Goal: Task Accomplishment & Management: Manage account settings

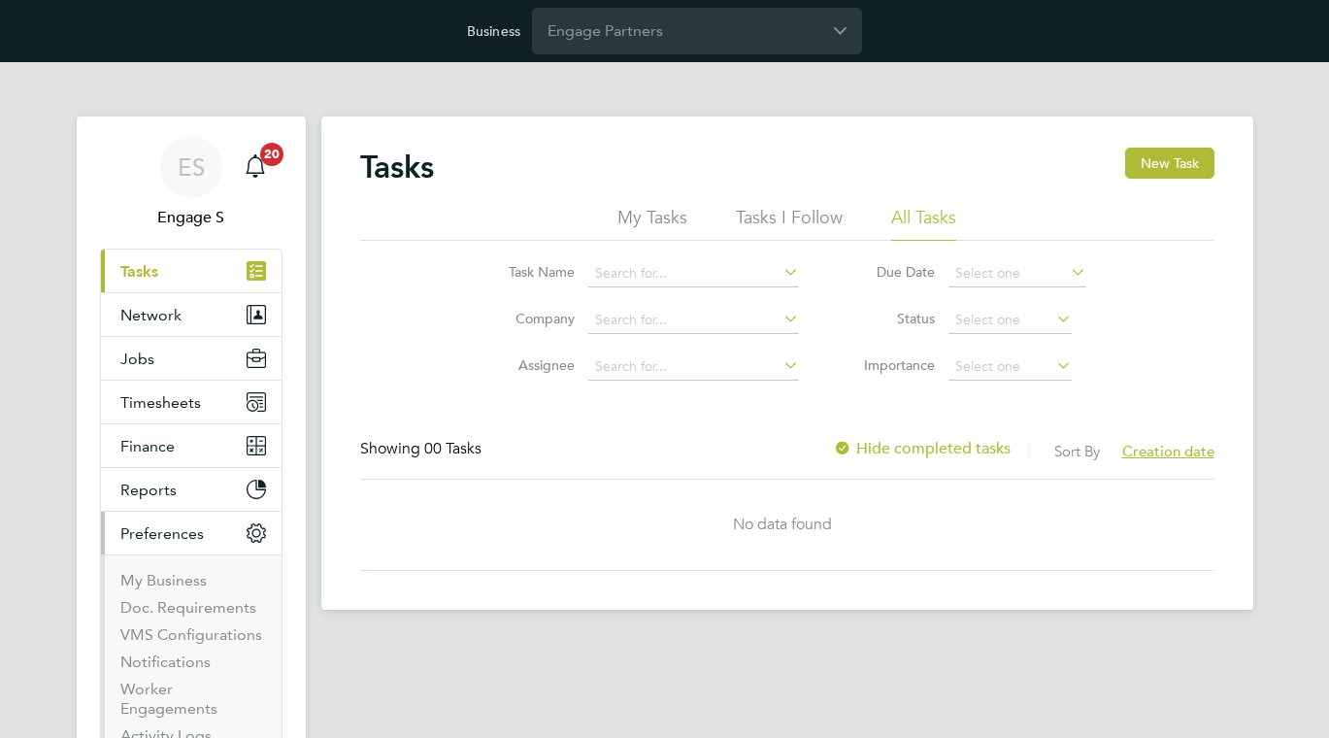
scroll to position [32, 0]
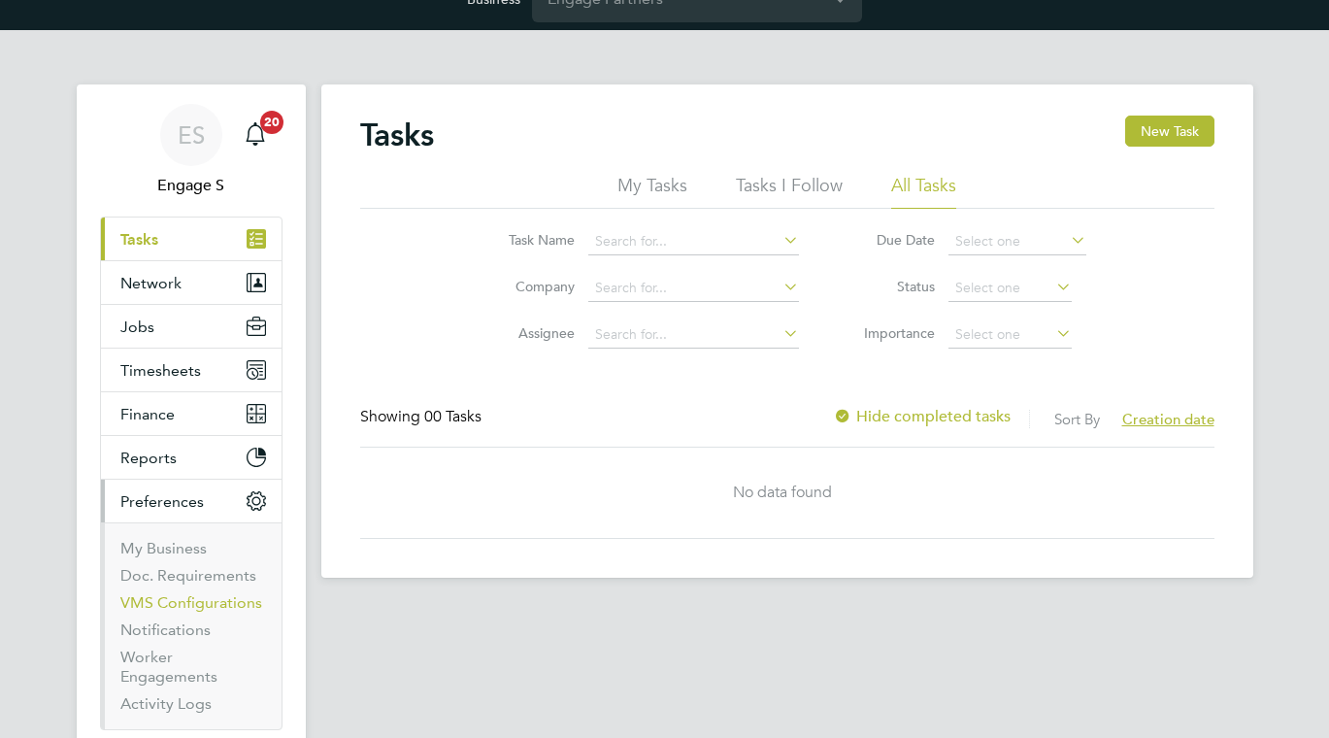
click at [177, 609] on link "VMS Configurations" at bounding box center [191, 602] width 142 height 18
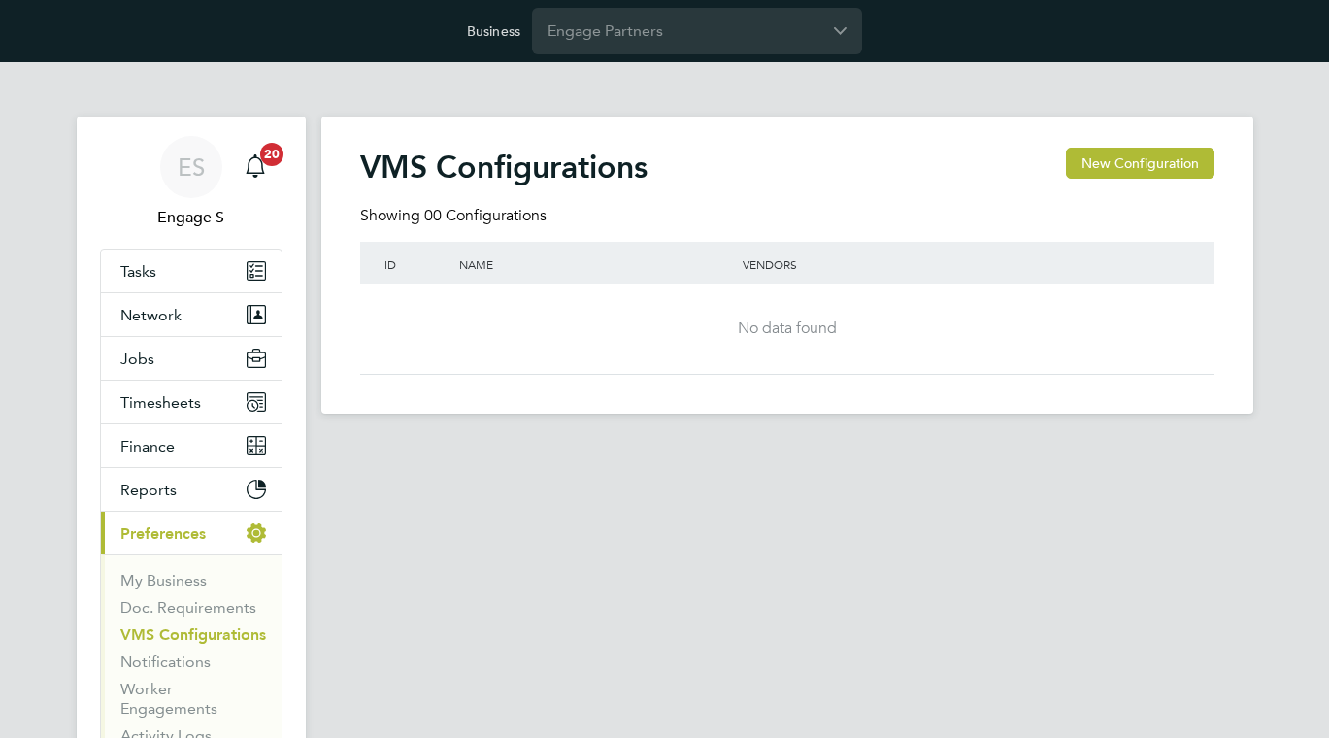
scroll to position [26, 0]
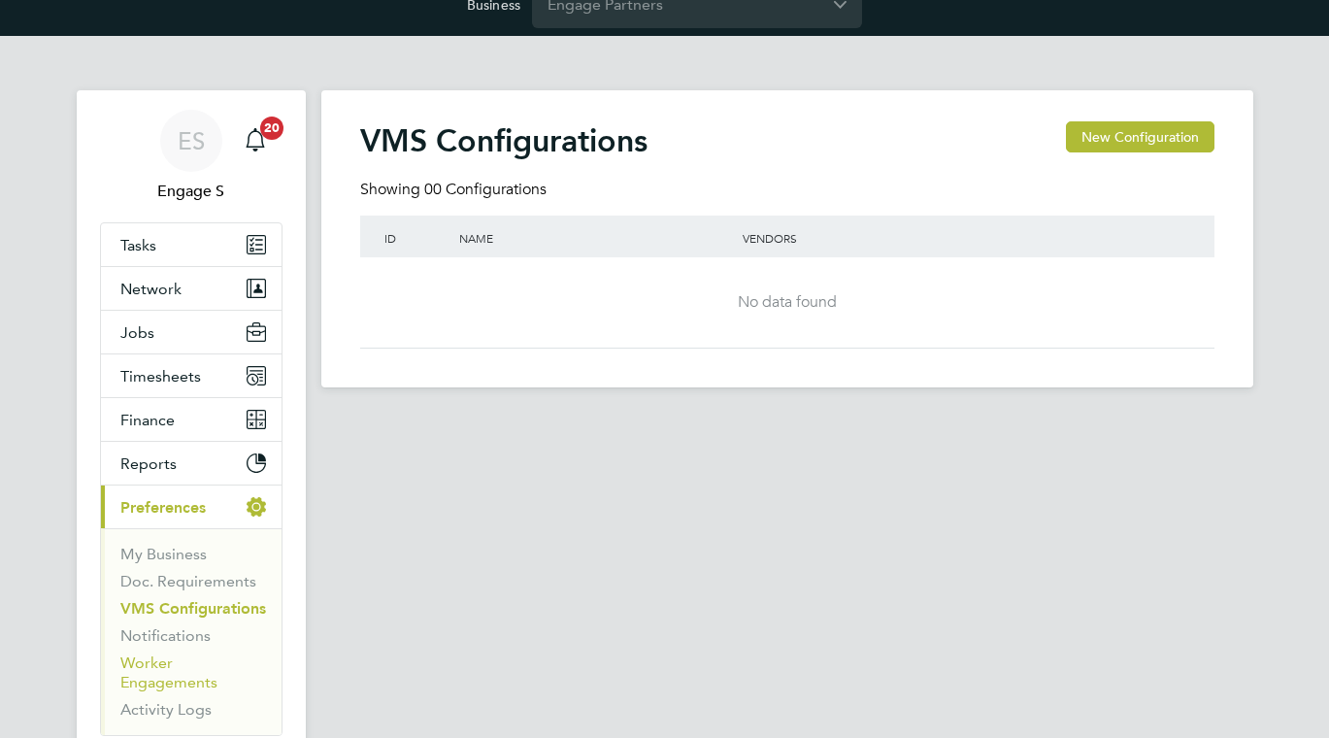
click at [153, 659] on link "Worker Engagements" at bounding box center [168, 672] width 97 height 38
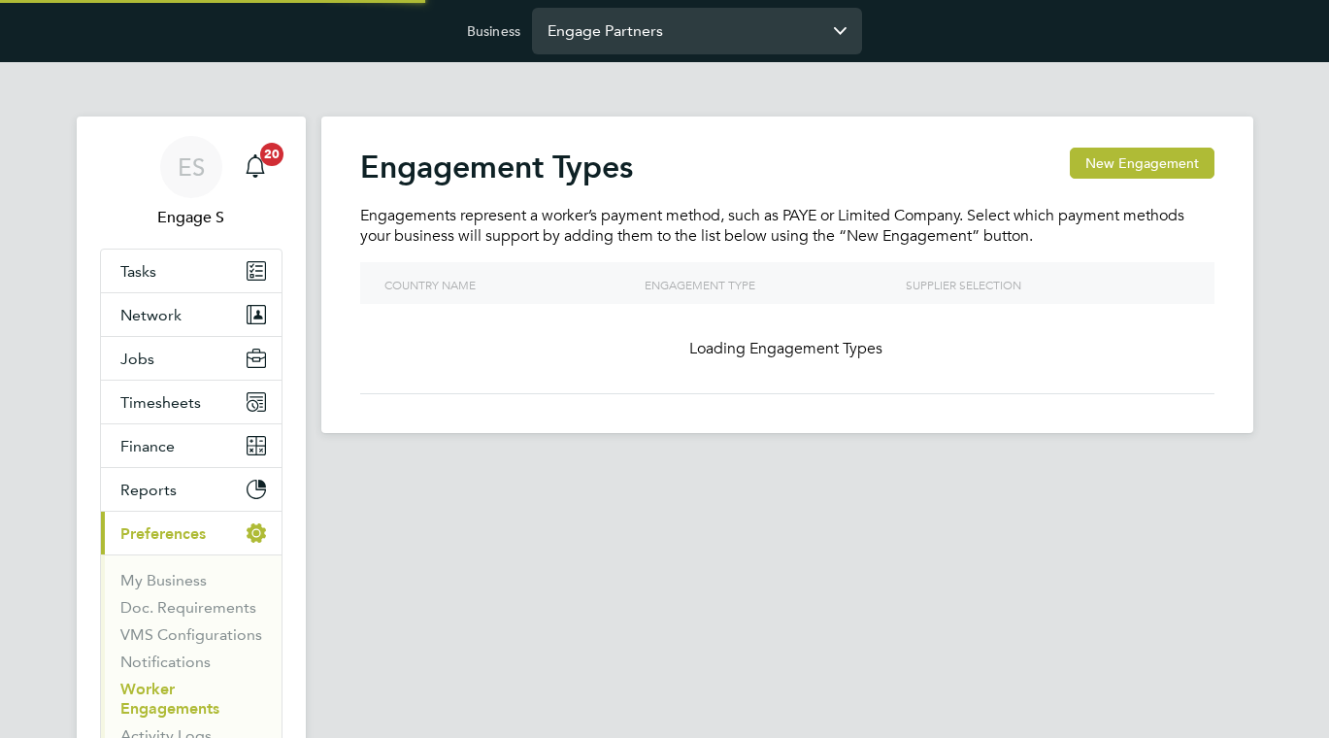
click at [615, 38] on input "Engage Partners" at bounding box center [697, 31] width 330 height 46
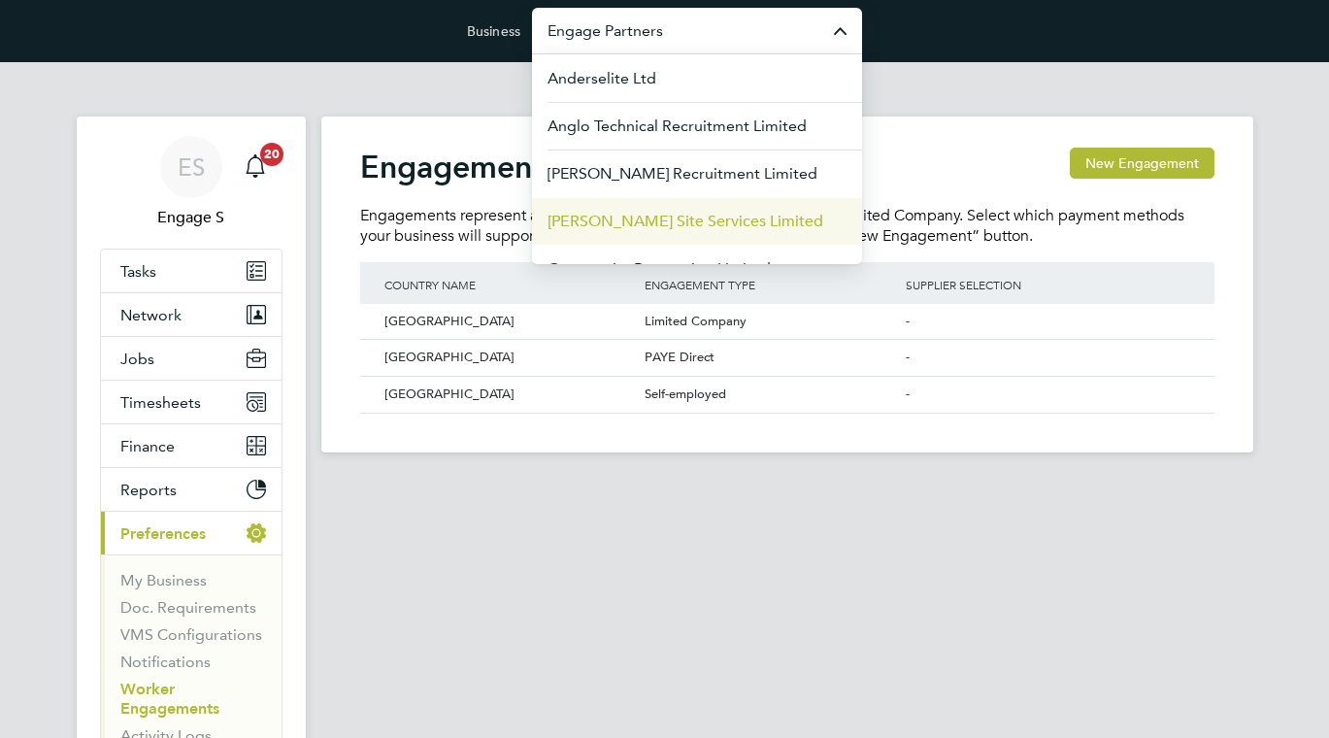
click at [599, 209] on li "[PERSON_NAME] Site Services Limited" at bounding box center [697, 221] width 330 height 48
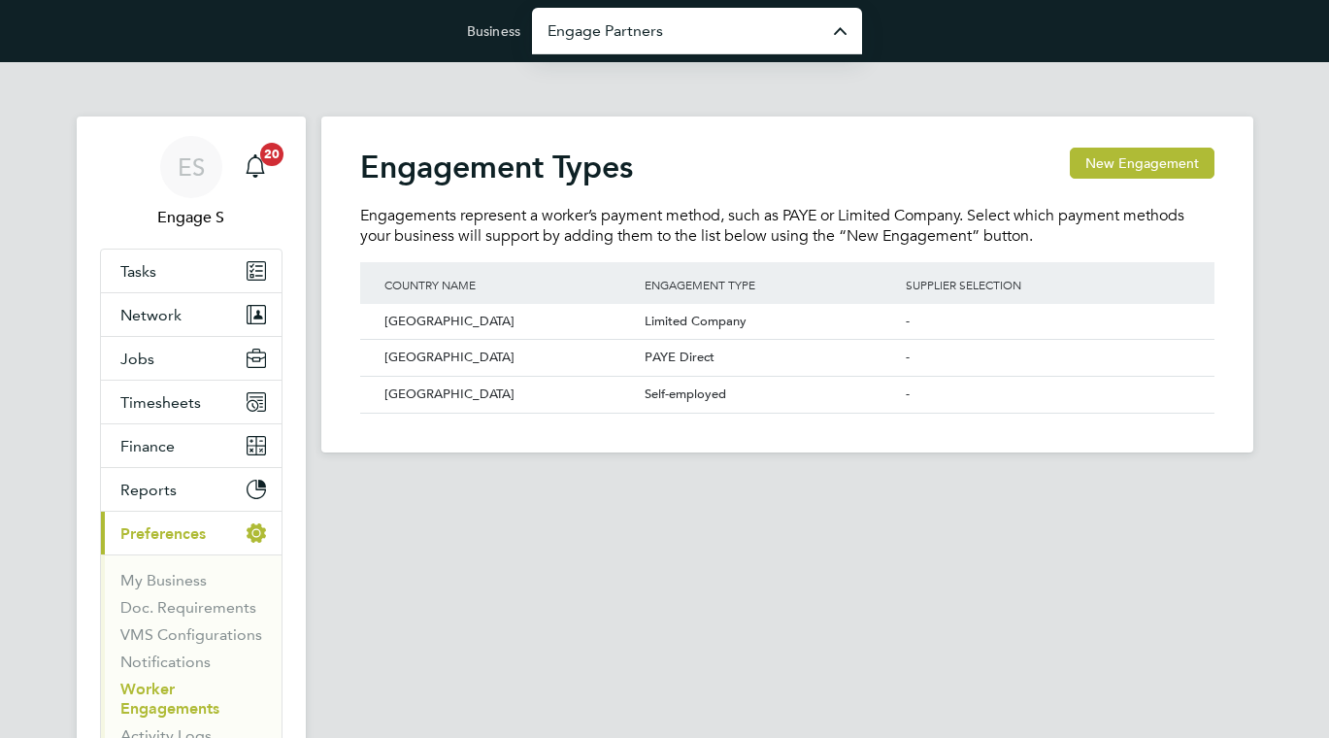
type input "[PERSON_NAME] Site Services Limited"
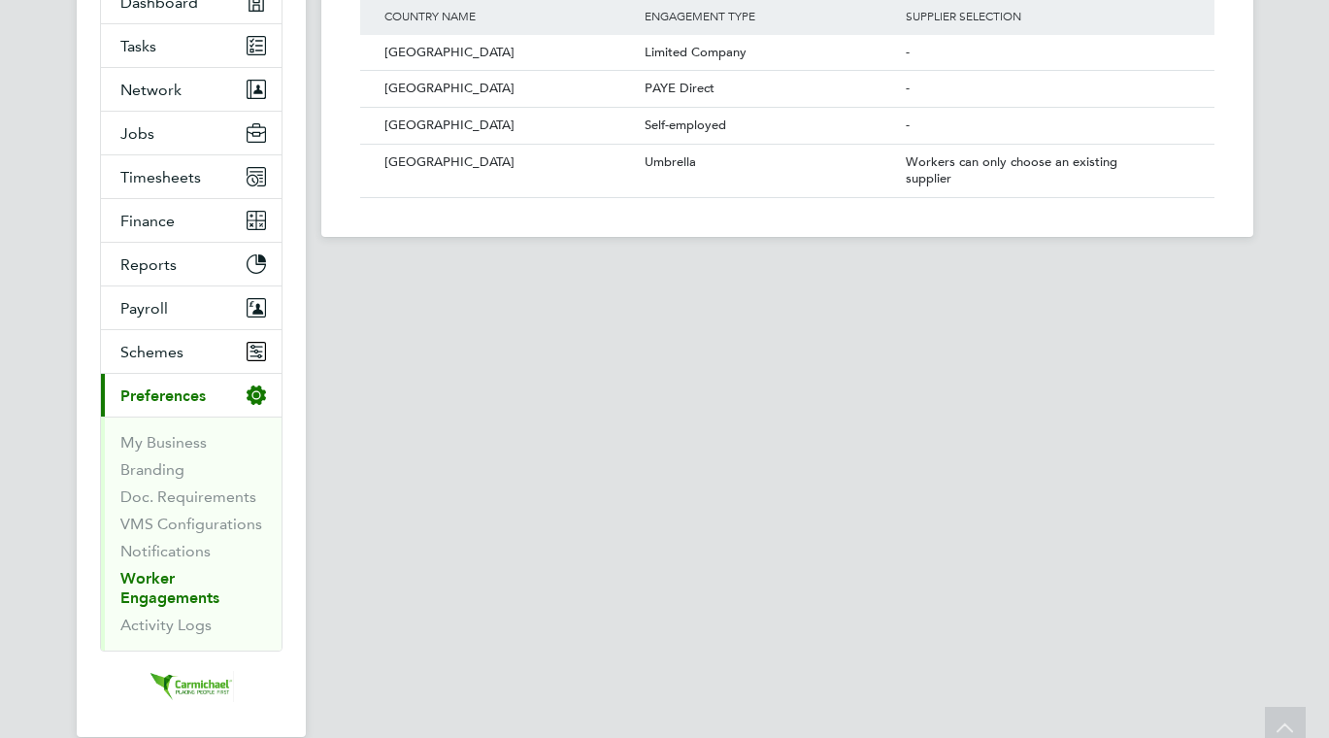
scroll to position [273, 0]
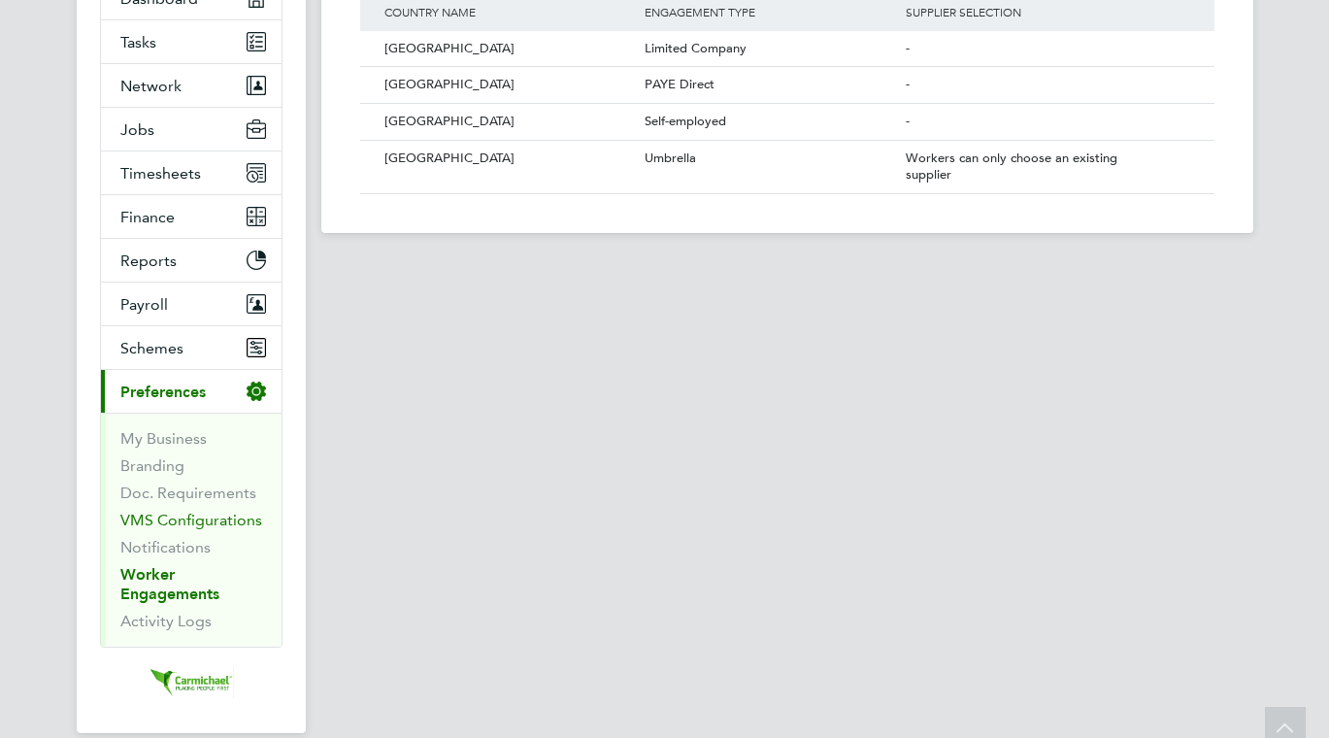
click at [197, 514] on link "VMS Configurations" at bounding box center [191, 520] width 142 height 18
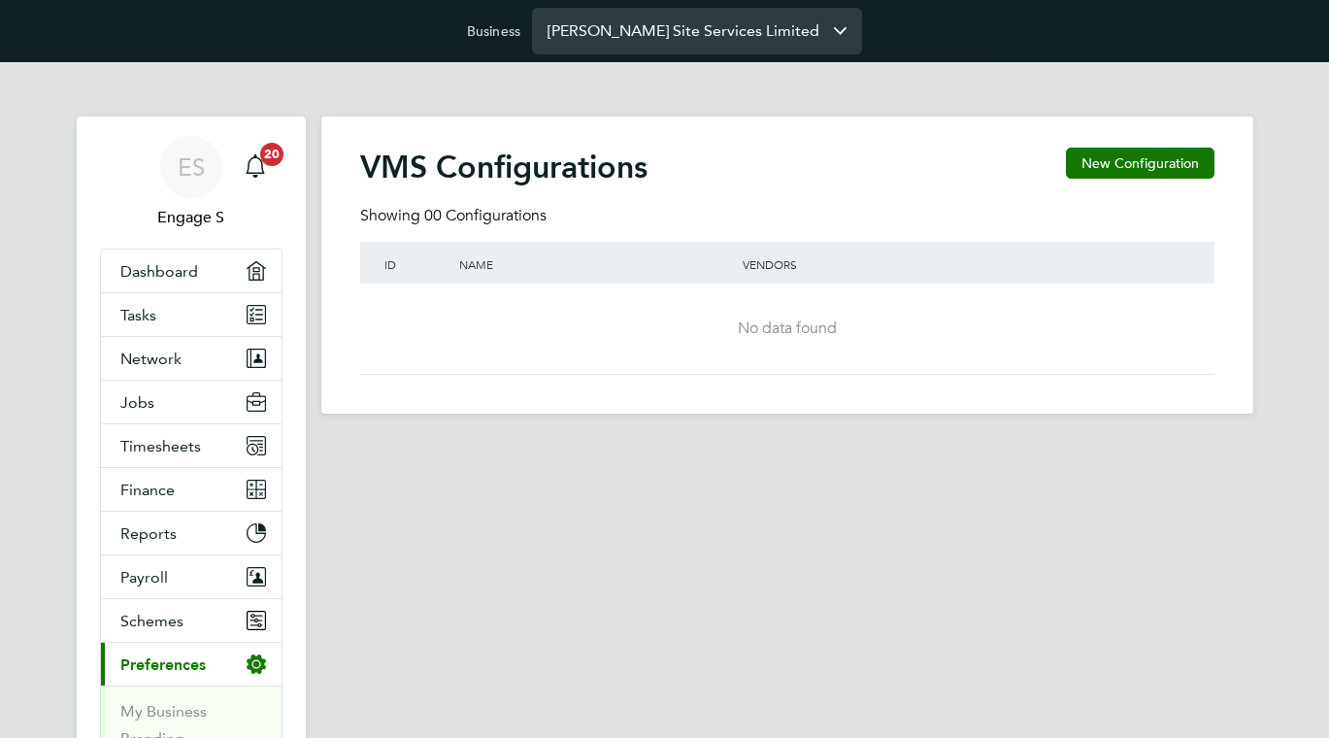
click at [566, 42] on input "[PERSON_NAME] Site Services Limited" at bounding box center [697, 31] width 330 height 46
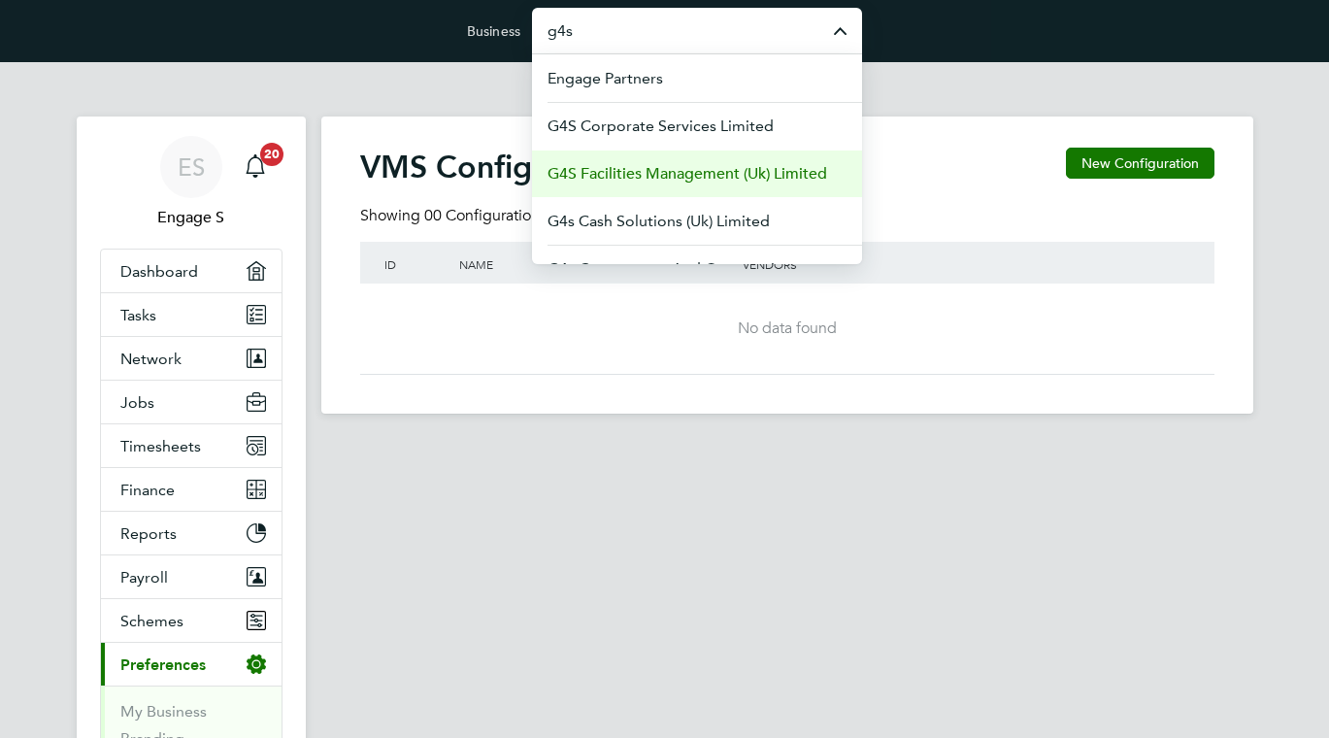
click at [636, 177] on span "G4S Facilities Management (Uk) Limited" at bounding box center [688, 173] width 280 height 23
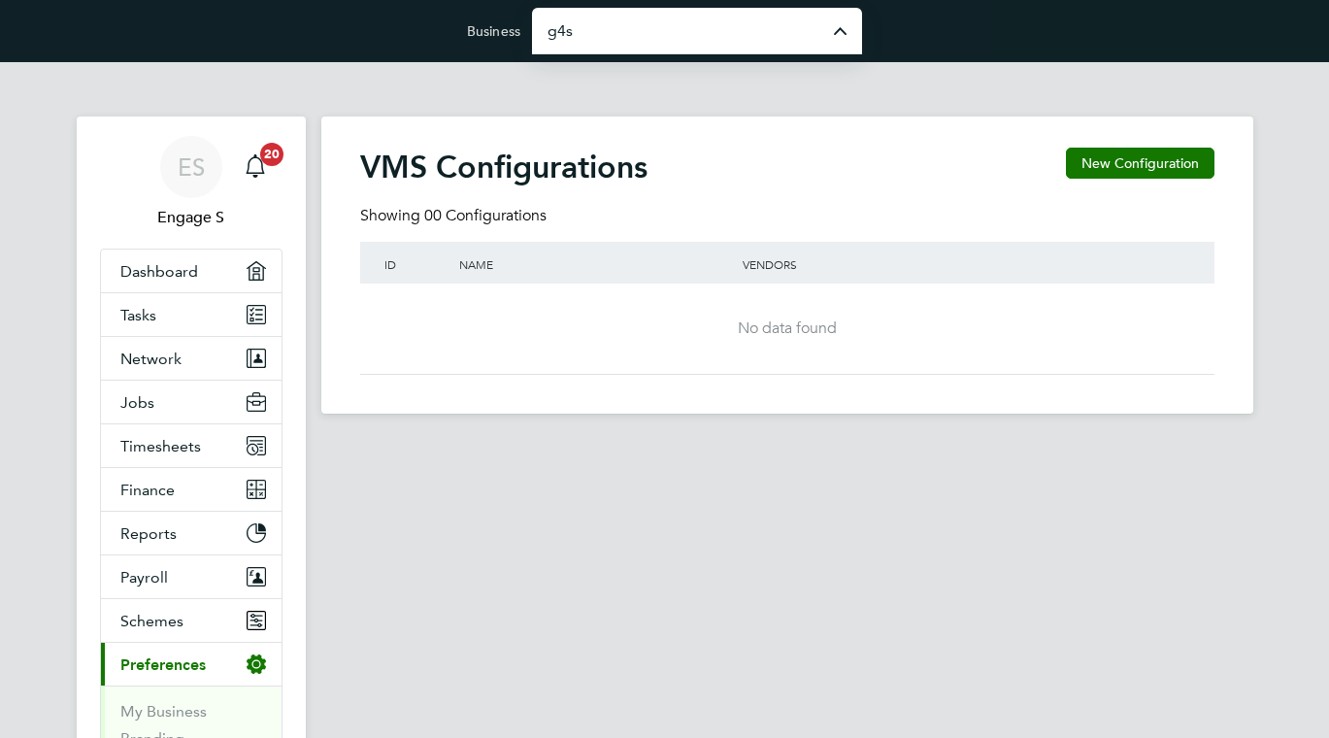
type input "G4S Facilities Management (Uk) Limited"
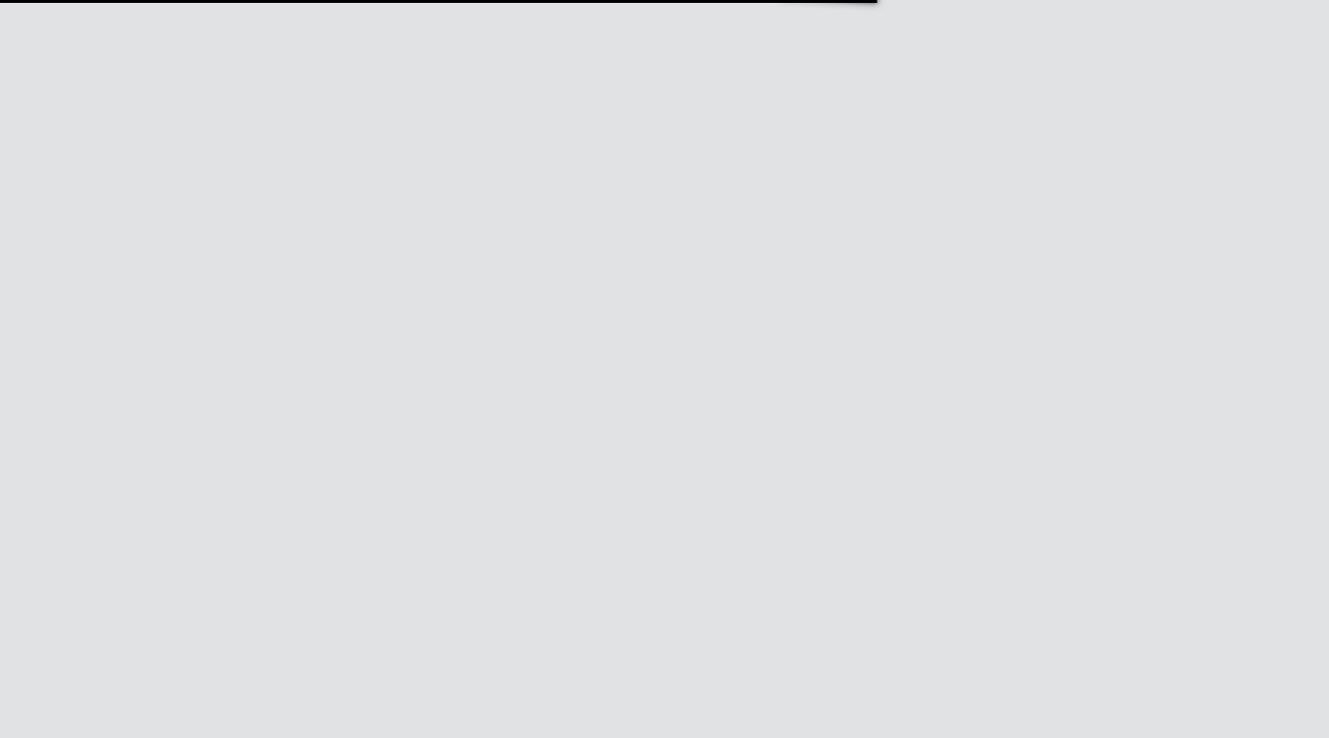
scroll to position [287, 0]
click at [230, 359] on button "Schemes" at bounding box center [191, 376] width 181 height 43
click at [177, 423] on link "Employment Schemes" at bounding box center [165, 434] width 90 height 38
click at [618, 49] on input "G4S Facilities Management (Uk) Limited" at bounding box center [697, 31] width 330 height 46
click at [593, 215] on span "[PERSON_NAME] Site Services Limited" at bounding box center [686, 221] width 276 height 23
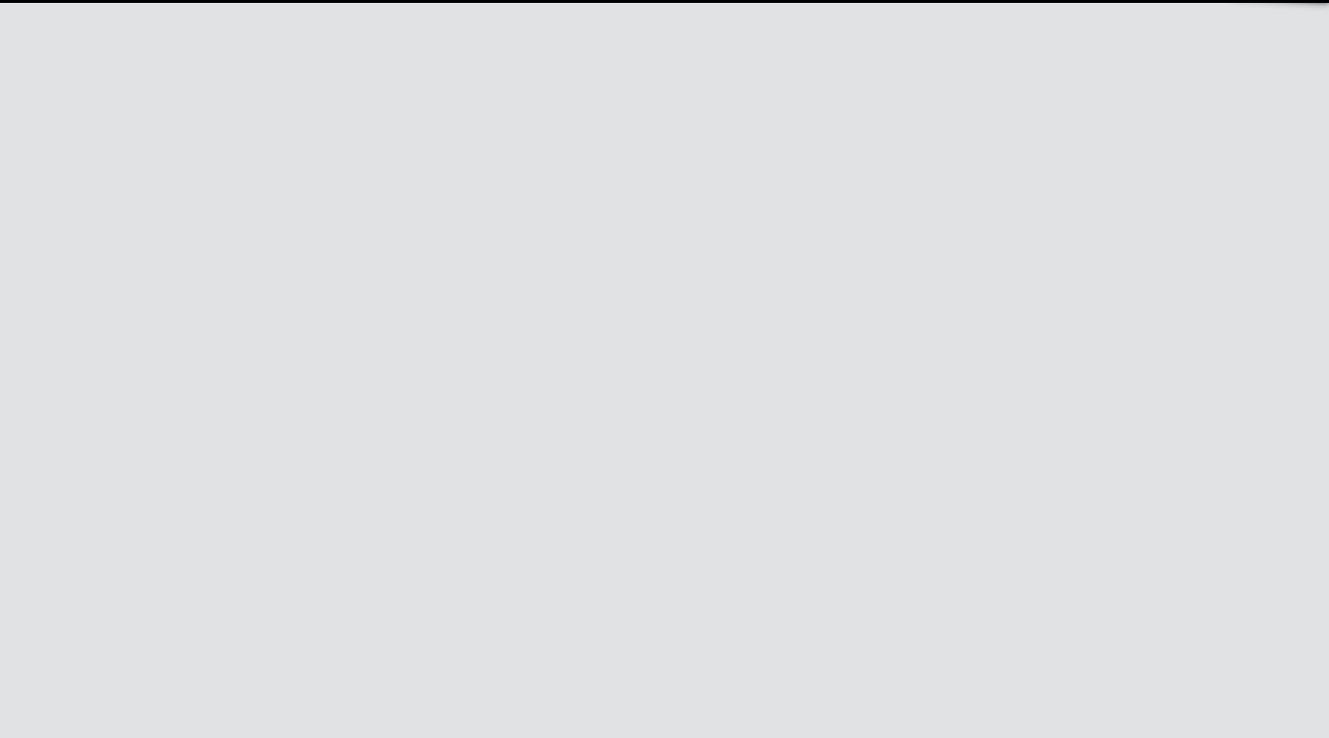
type input "[PERSON_NAME] Site Services Limited"
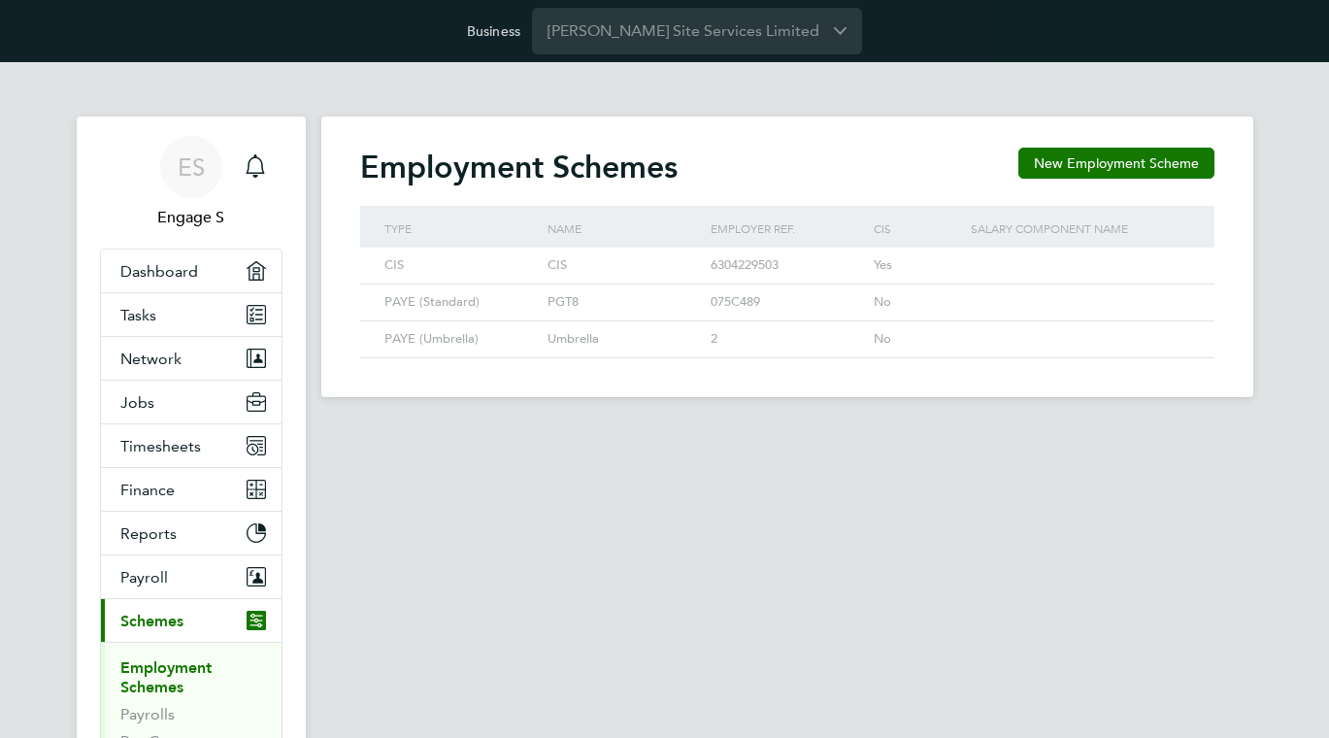
scroll to position [37, 164]
click at [1178, 260] on icon at bounding box center [1171, 265] width 19 height 23
click at [1153, 302] on li "Edit" at bounding box center [1146, 310] width 68 height 27
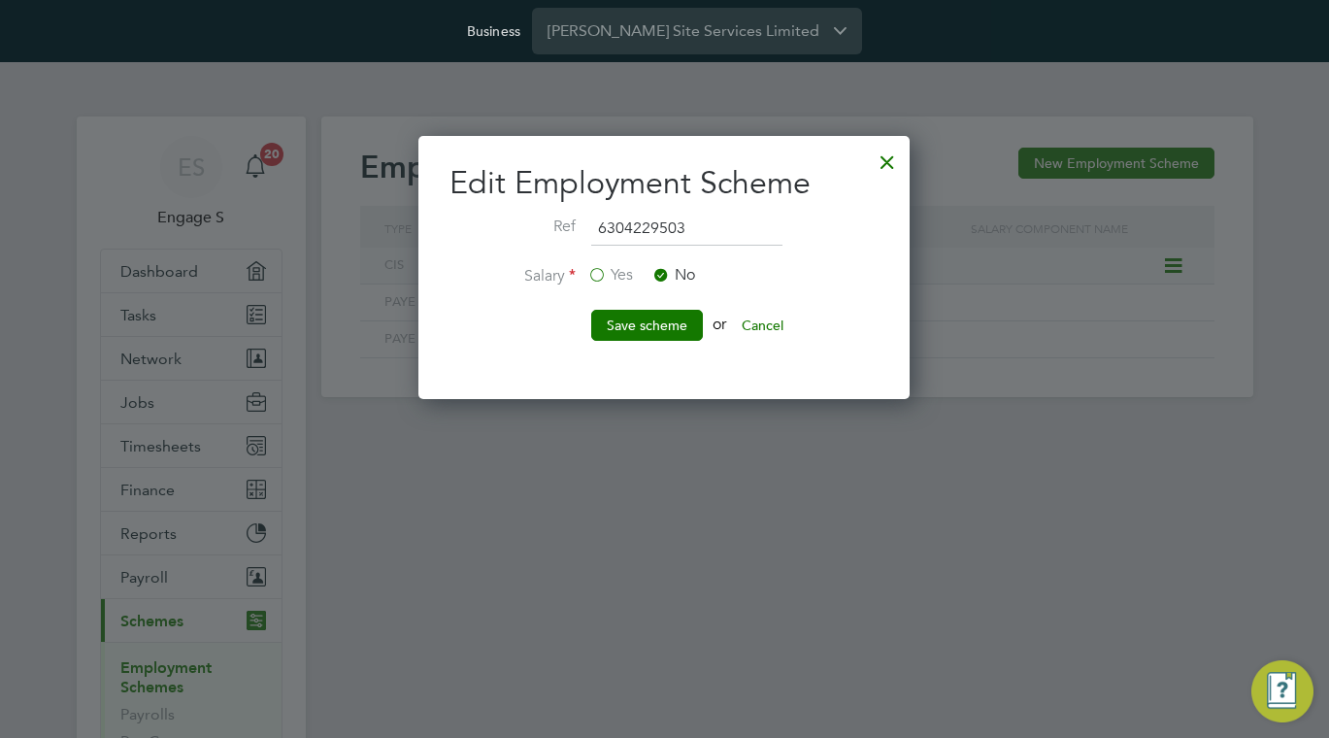
scroll to position [263, 492]
click at [882, 165] on div at bounding box center [887, 157] width 35 height 35
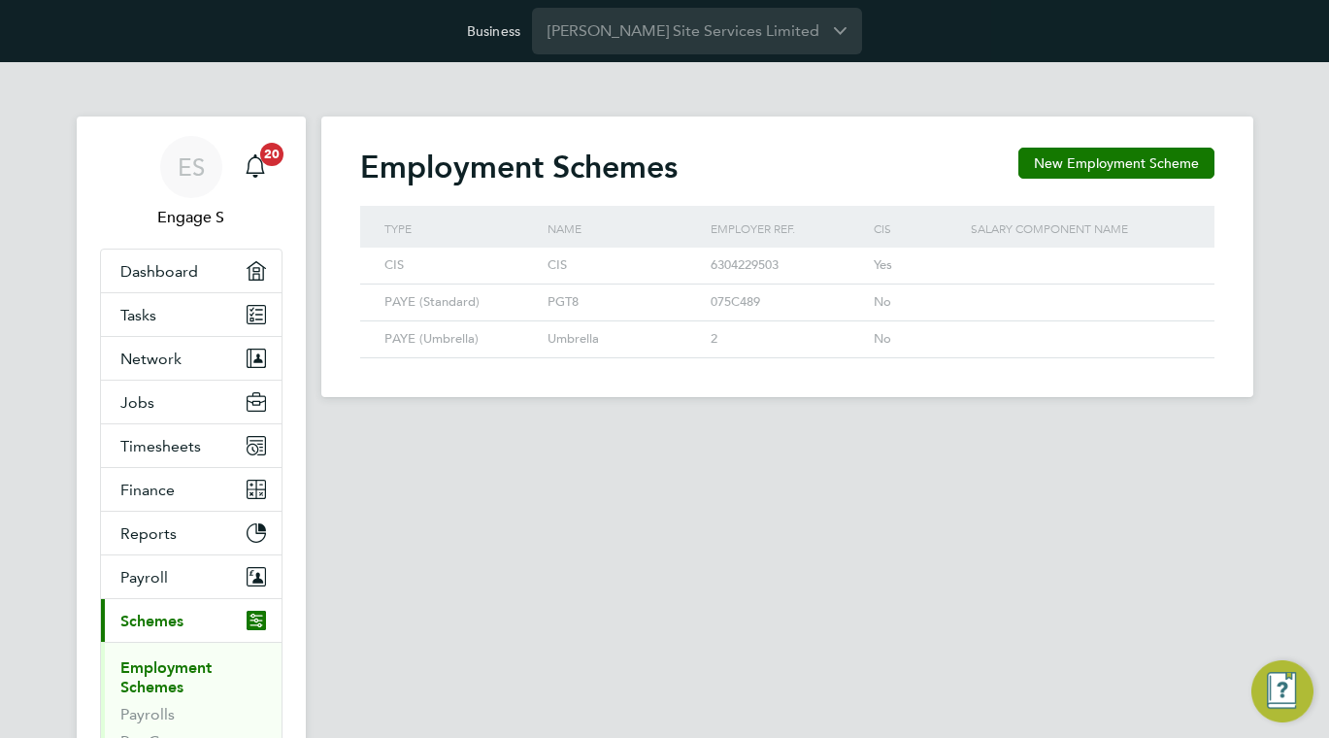
click at [882, 165] on div "Employment Schemes New Employment Scheme" at bounding box center [787, 177] width 854 height 58
drag, startPoint x: 893, startPoint y: 267, endPoint x: 867, endPoint y: 260, distance: 27.1
click at [867, 260] on div "CIS CIS 6304229503 Yes" at bounding box center [787, 266] width 854 height 36
click at [859, 196] on div "Employment Schemes New Employment Scheme" at bounding box center [787, 177] width 854 height 58
click at [1175, 272] on icon at bounding box center [1171, 265] width 19 height 23
